Goal: Find specific page/section: Find specific page/section

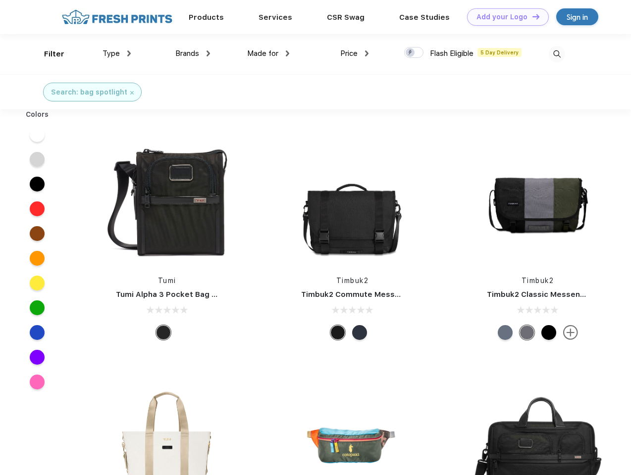
click at [504, 17] on link "Add your Logo Design Tool" at bounding box center [508, 16] width 82 height 17
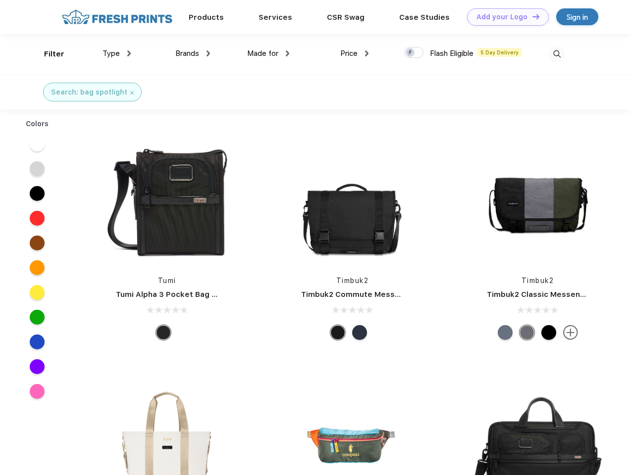
click at [0, 0] on div "Design Tool" at bounding box center [0, 0] width 0 height 0
click at [531, 16] on link "Add your Logo Design Tool" at bounding box center [508, 16] width 82 height 17
click at [48, 54] on div "Filter" at bounding box center [54, 54] width 20 height 11
click at [117, 53] on span "Type" at bounding box center [111, 53] width 17 height 9
click at [193, 53] on span "Brands" at bounding box center [187, 53] width 24 height 9
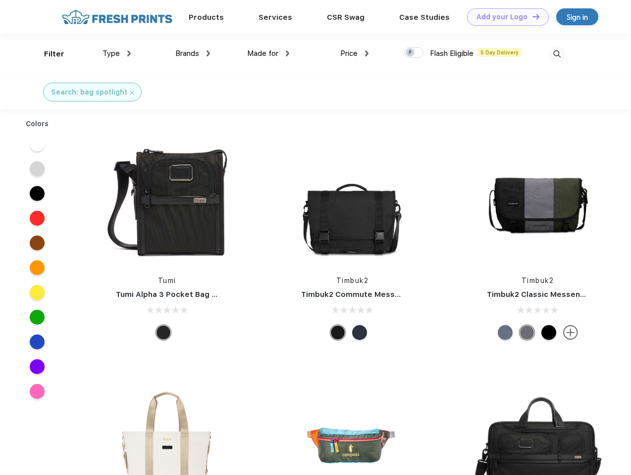
click at [268, 53] on span "Made for" at bounding box center [262, 53] width 31 height 9
click at [355, 53] on span "Price" at bounding box center [348, 53] width 17 height 9
click at [414, 53] on div at bounding box center [413, 52] width 19 height 11
click at [410, 53] on input "checkbox" at bounding box center [407, 50] width 6 height 6
click at [557, 54] on img at bounding box center [557, 54] width 16 height 16
